Goal: Task Accomplishment & Management: Manage account settings

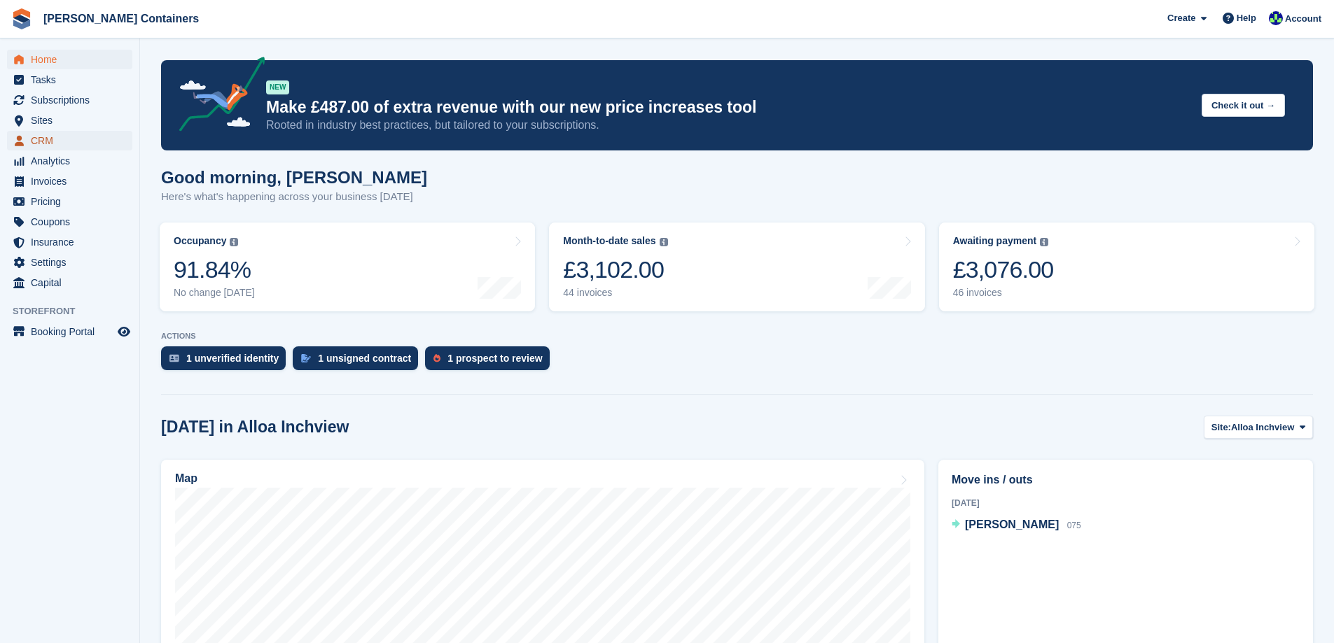
click at [39, 142] on span "CRM" at bounding box center [73, 141] width 84 height 20
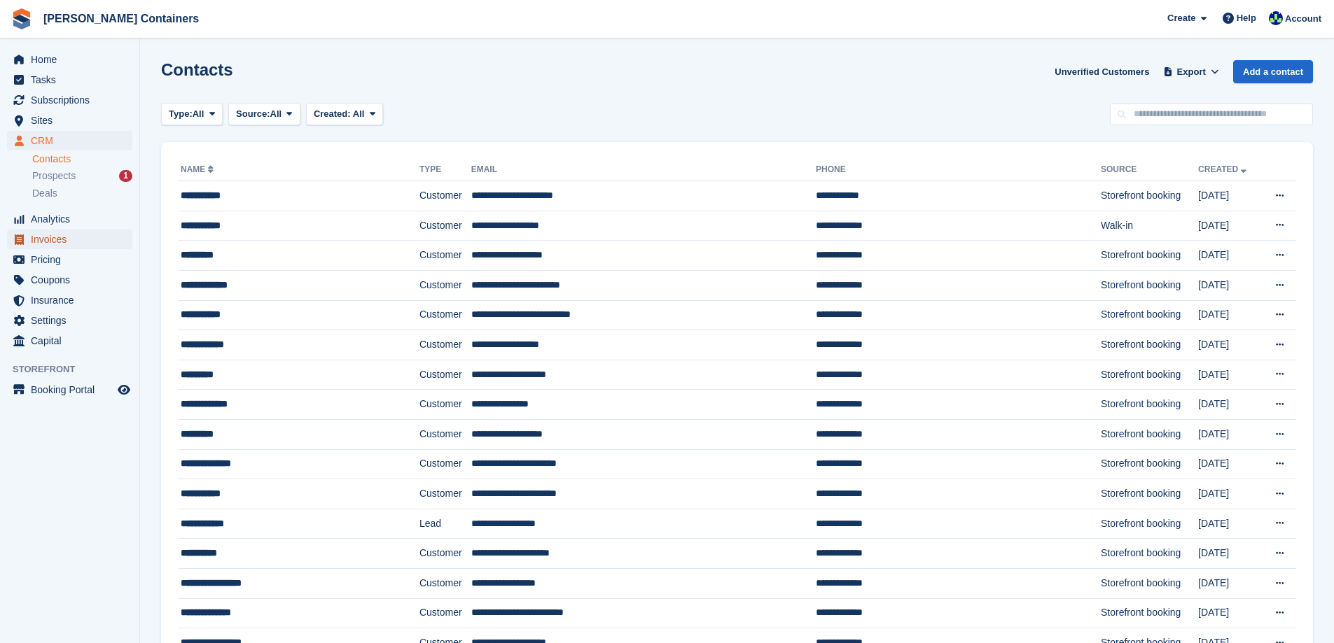
click at [61, 235] on span "Invoices" at bounding box center [73, 240] width 84 height 20
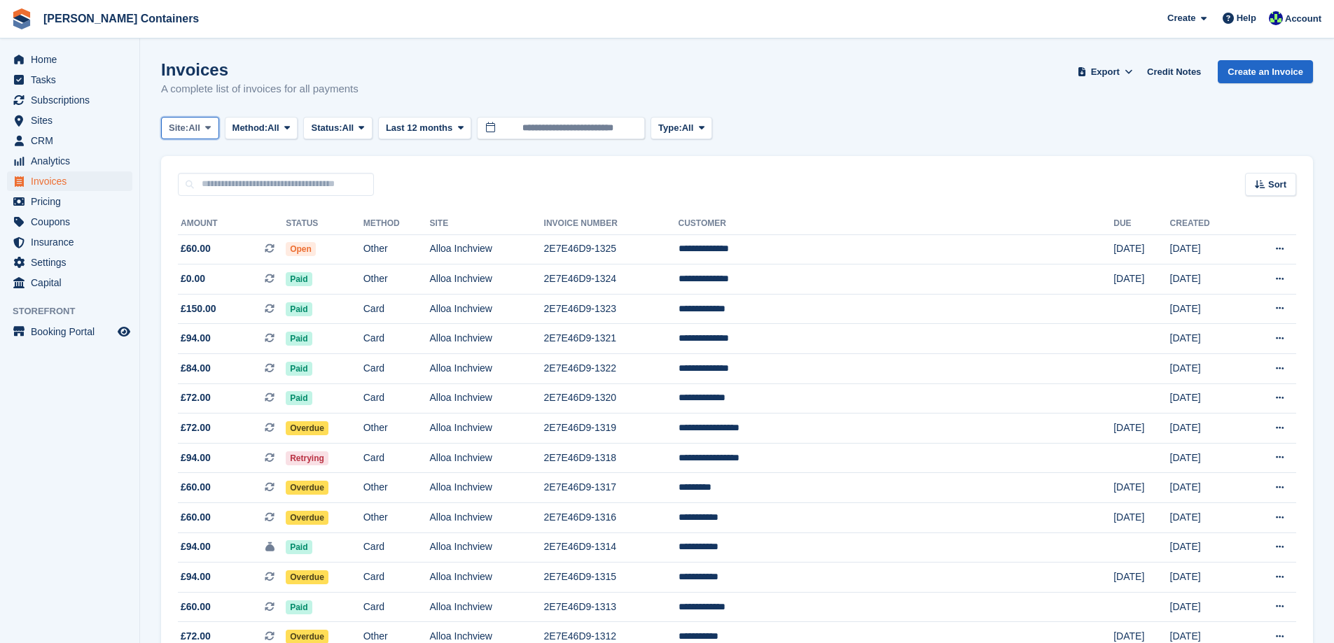
click at [196, 125] on span "All" at bounding box center [194, 128] width 12 height 14
click at [195, 186] on link "Alloa Inchview" at bounding box center [228, 186] width 122 height 25
click at [1278, 186] on span "Sort" at bounding box center [1277, 185] width 18 height 14
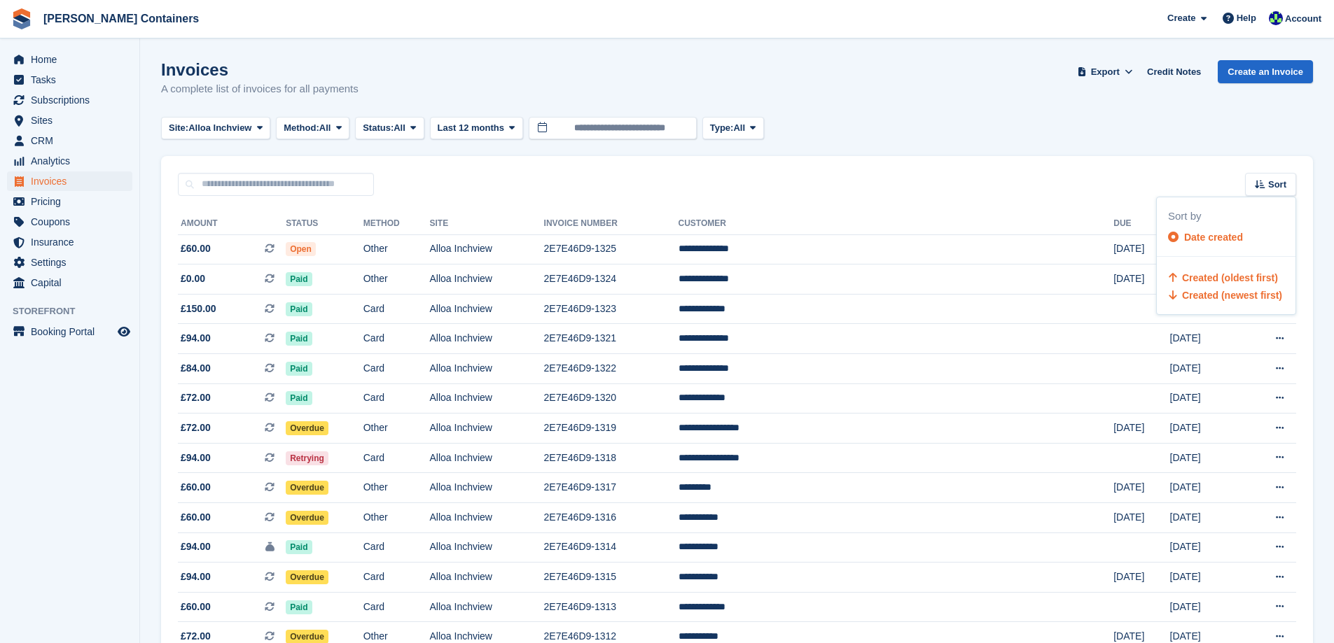
click at [1256, 281] on span "Created (oldest first)" at bounding box center [1230, 277] width 96 height 11
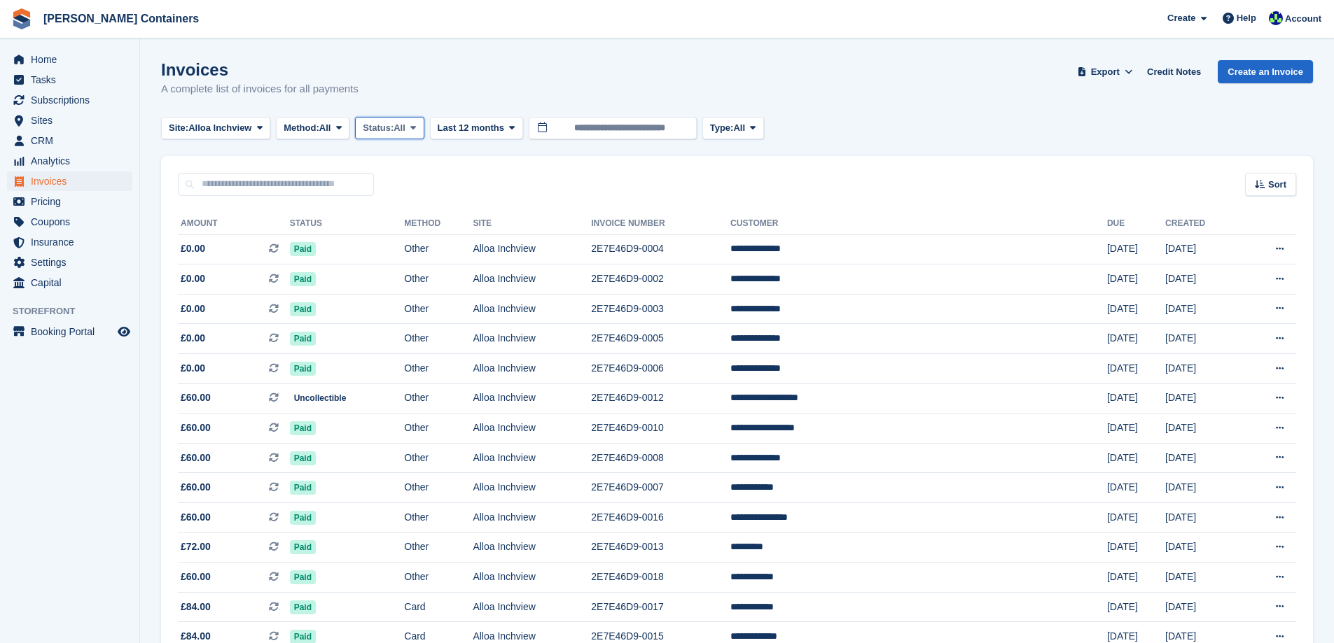
click at [401, 130] on span "All" at bounding box center [400, 128] width 12 height 14
click at [396, 235] on link "Open" at bounding box center [422, 236] width 122 height 25
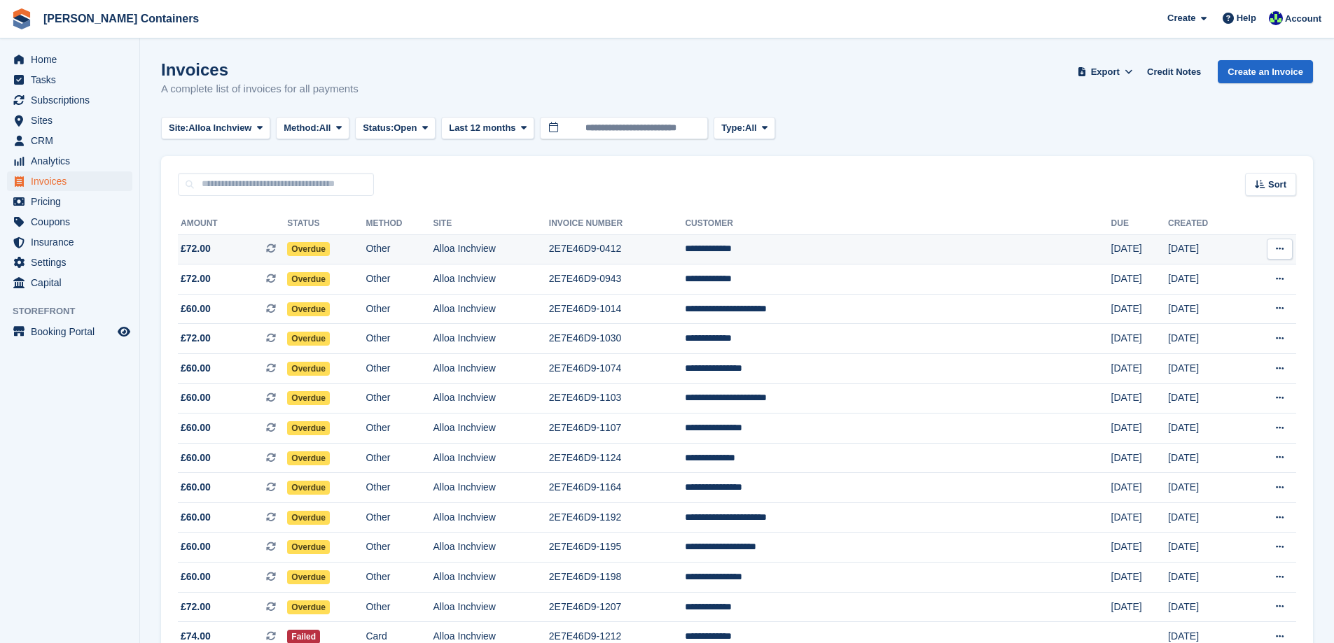
click at [856, 256] on td "**********" at bounding box center [898, 250] width 426 height 30
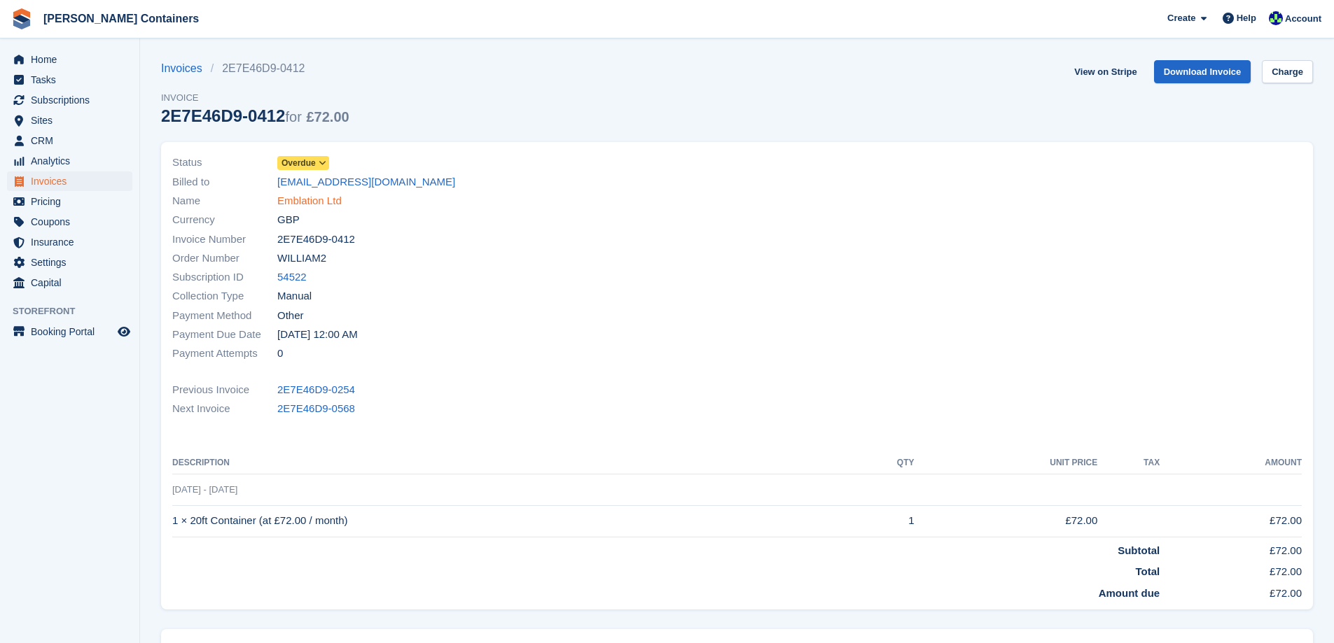
click at [302, 201] on link "Emblation Ltd" at bounding box center [309, 201] width 64 height 16
